Goal: Transaction & Acquisition: Purchase product/service

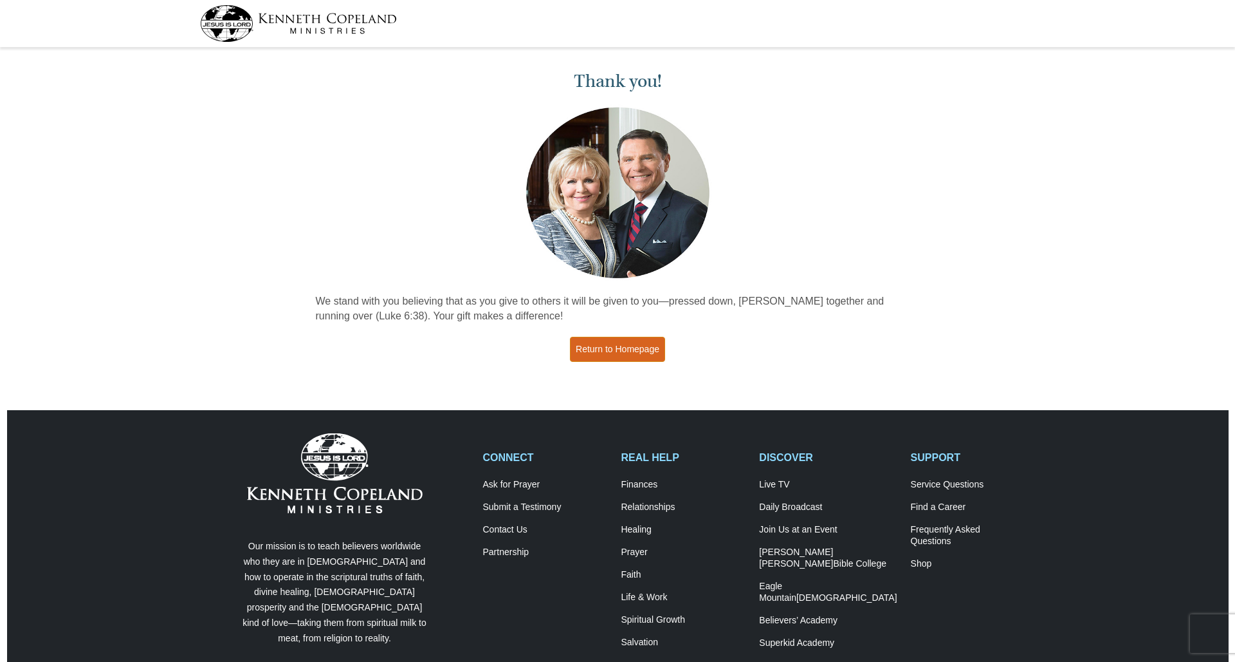
click at [599, 354] on link "Return to Homepage" at bounding box center [617, 349] width 95 height 25
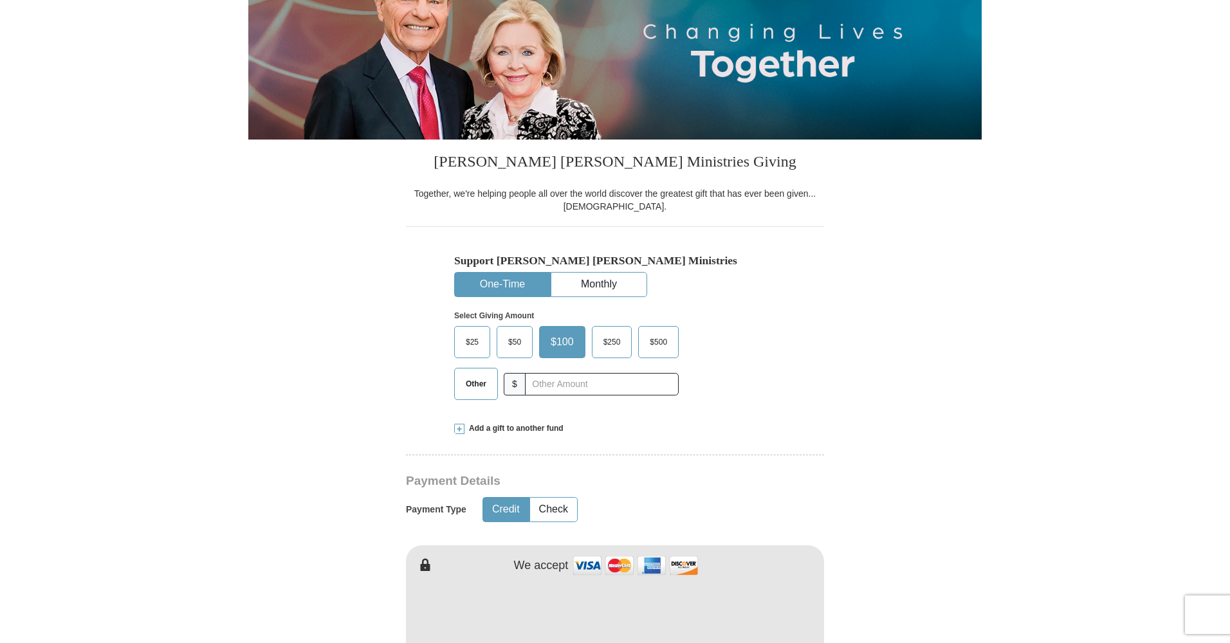
scroll to position [189, 0]
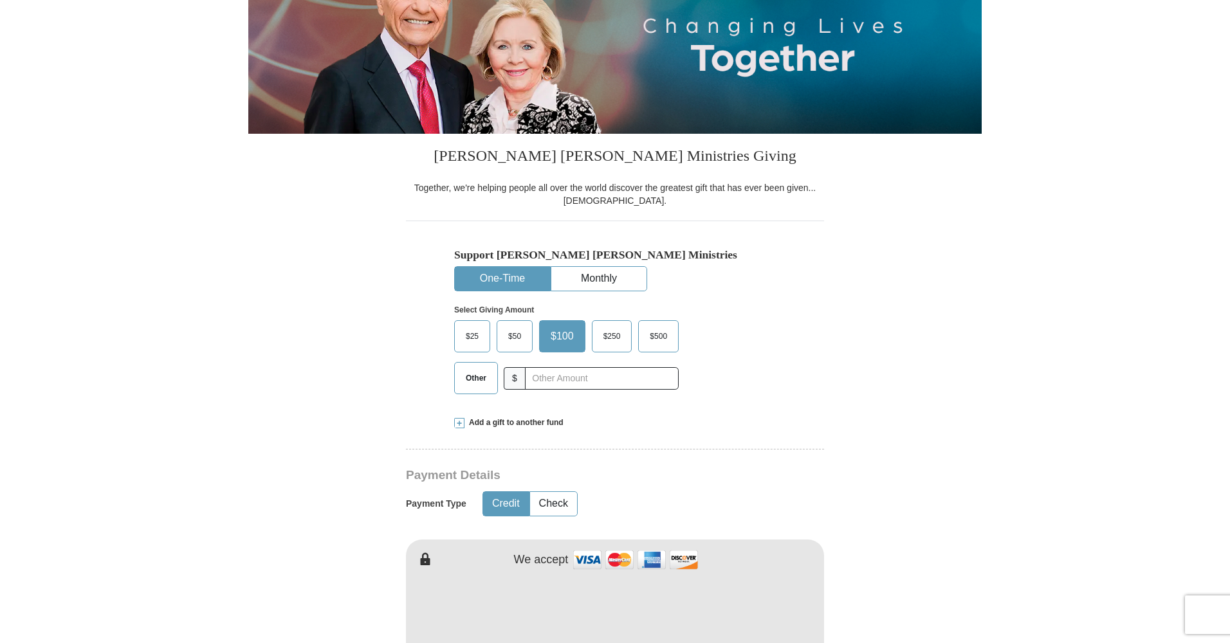
click at [470, 335] on span "$25" at bounding box center [472, 336] width 26 height 19
click at [0, 0] on input "$25" at bounding box center [0, 0] width 0 height 0
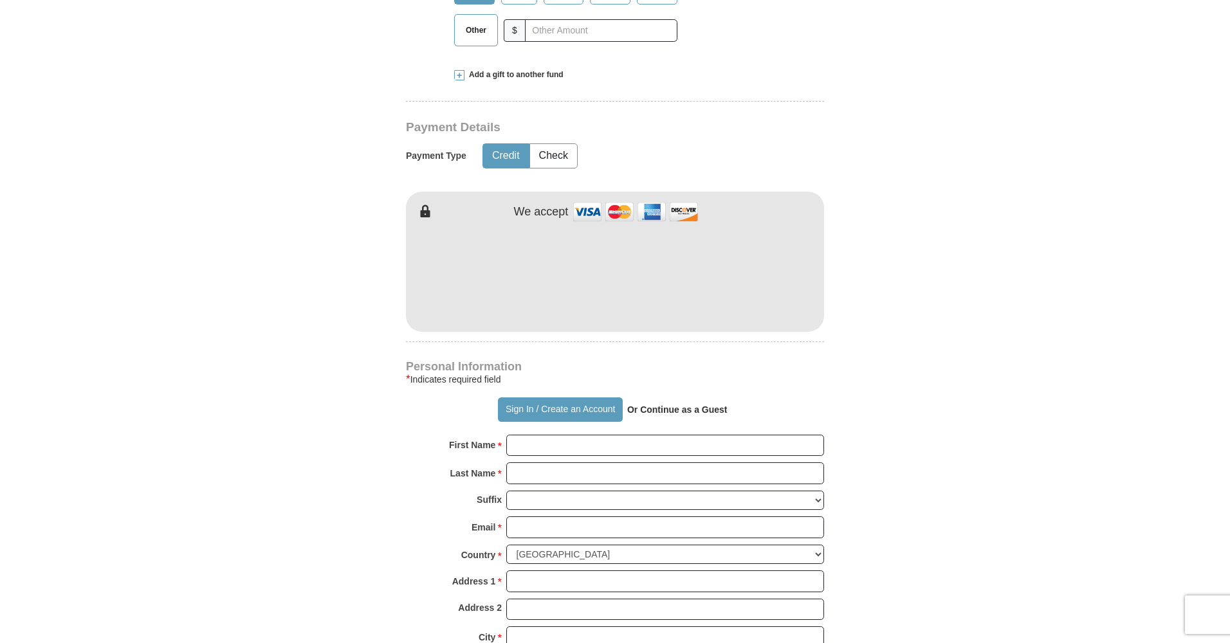
scroll to position [537, 0]
click at [674, 408] on strong "Or Continue as a Guest" at bounding box center [677, 410] width 100 height 10
type input "Peggy"
type input "Ferrel"
type input "8babygirl1_0011@msn.com"
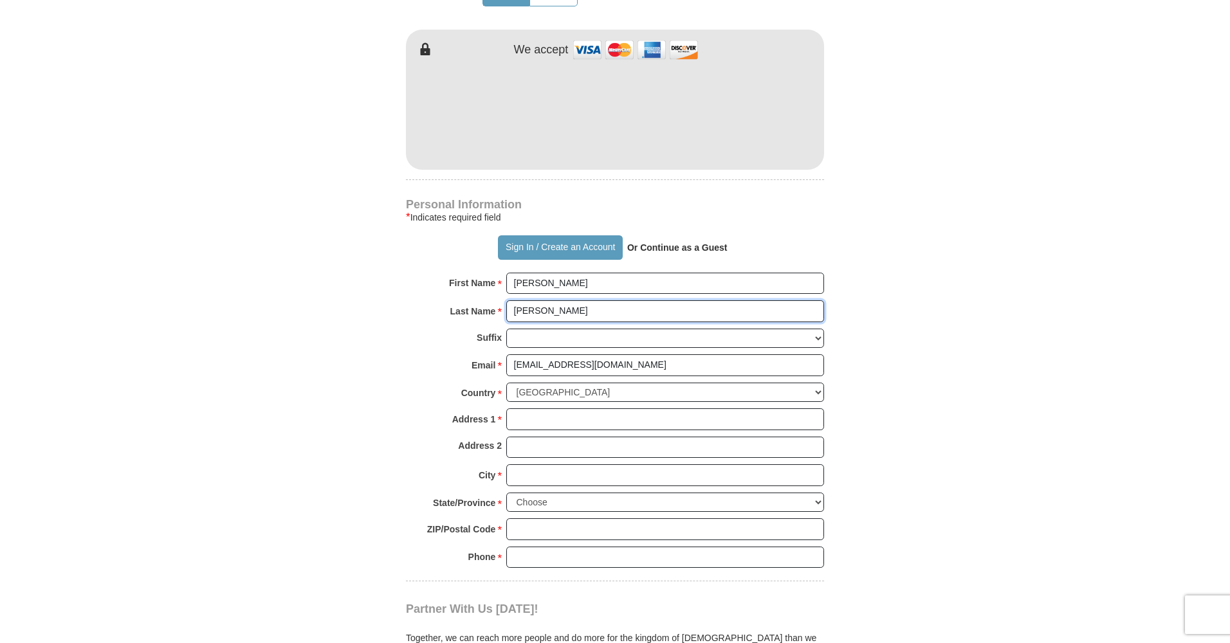
scroll to position [704, 0]
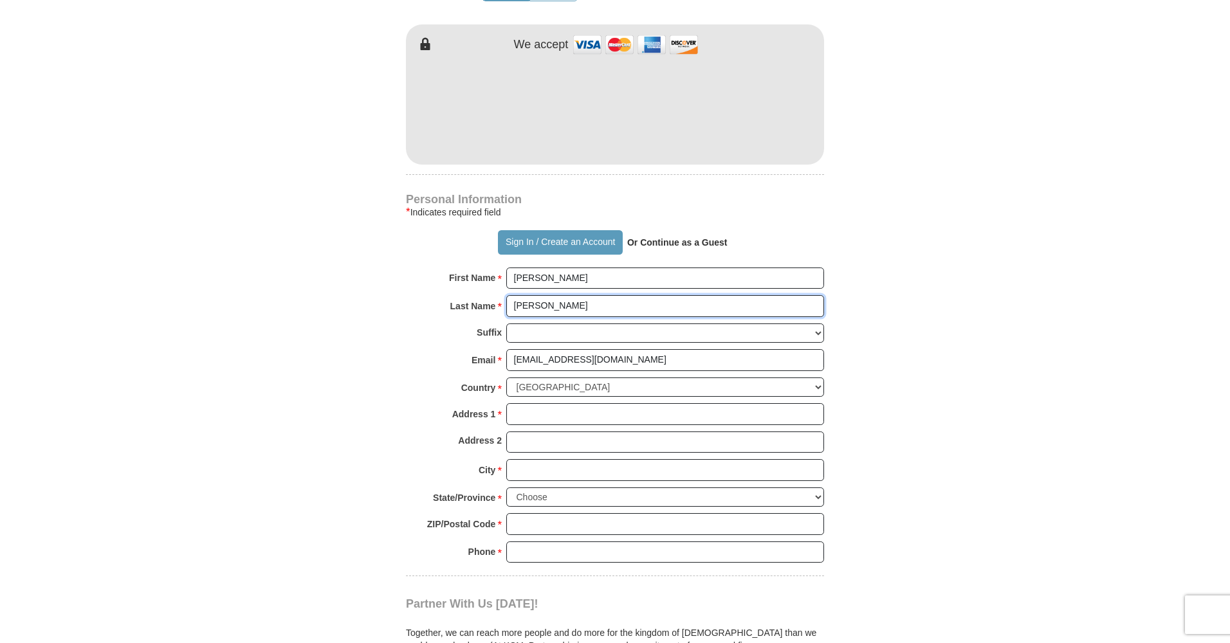
type input "Ferrell"
type input "3906 Chatham Rd"
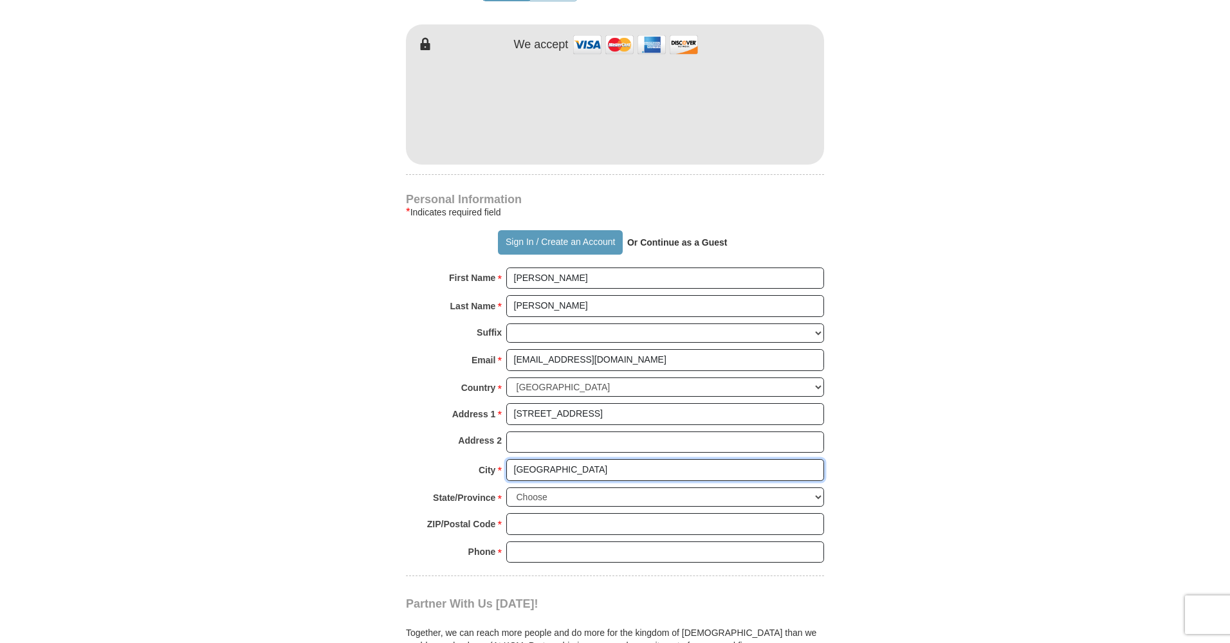
type input "Baltimore"
select select "MD"
type input "21207"
type input "4"
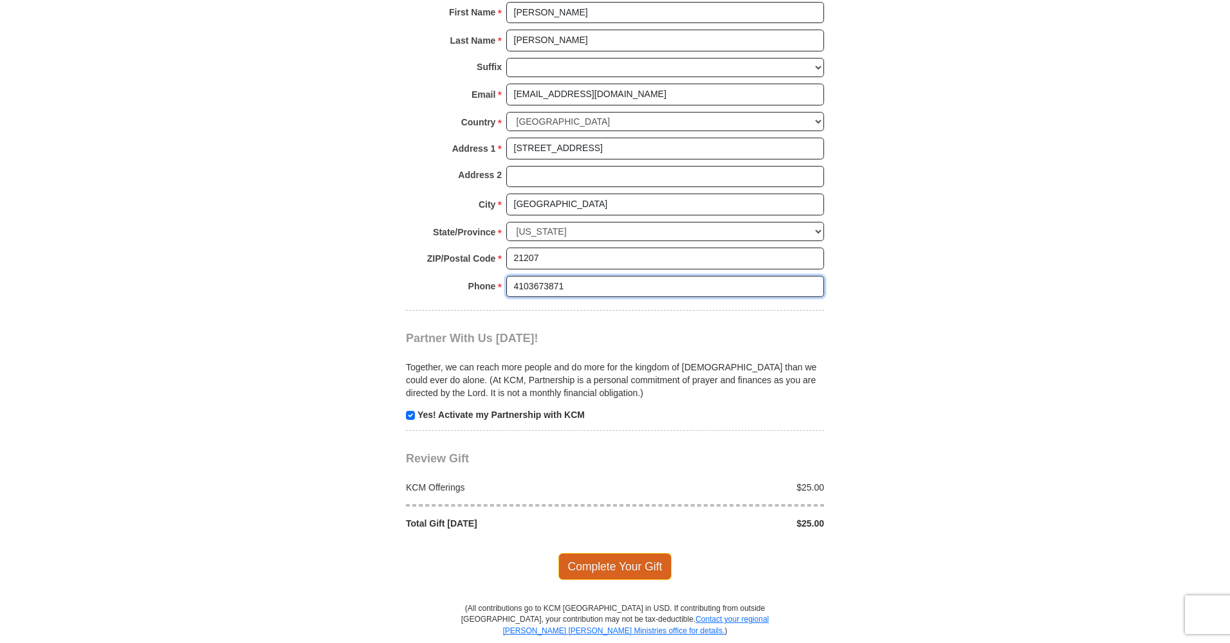
scroll to position [969, 0]
type input "4103673871"
click at [640, 555] on span "Complete Your Gift" at bounding box center [616, 568] width 114 height 27
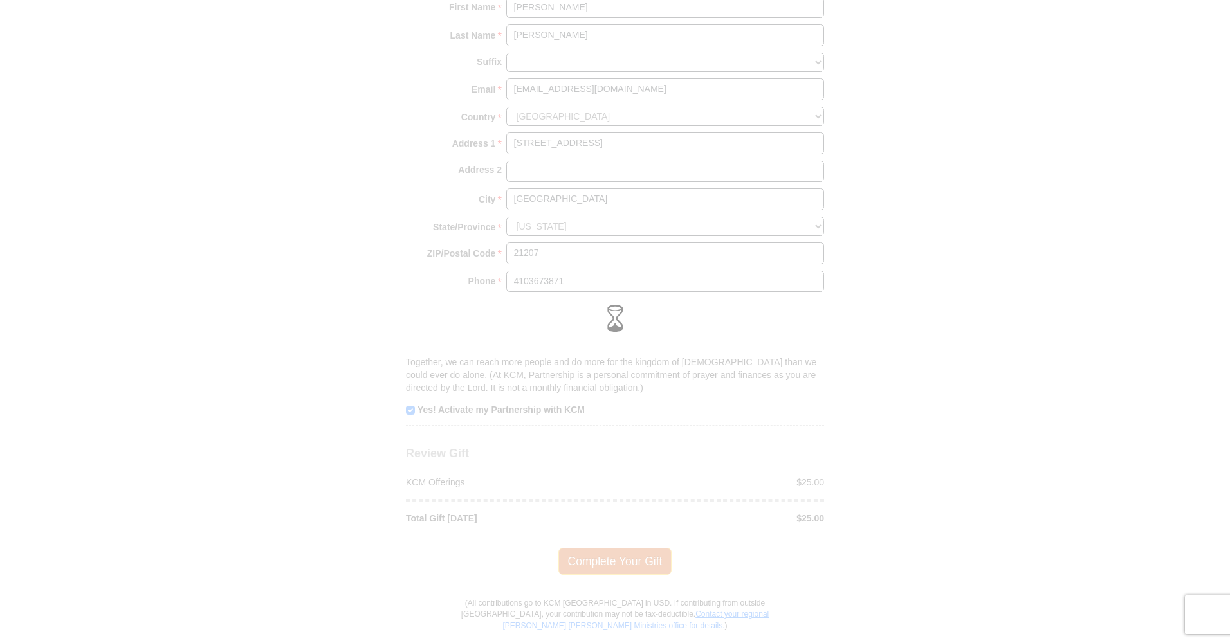
scroll to position [977, 0]
